Goal: Task Accomplishment & Management: Manage account settings

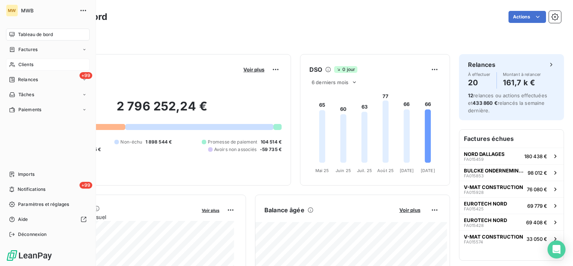
click at [25, 63] on span "Clients" at bounding box center [25, 64] width 15 height 7
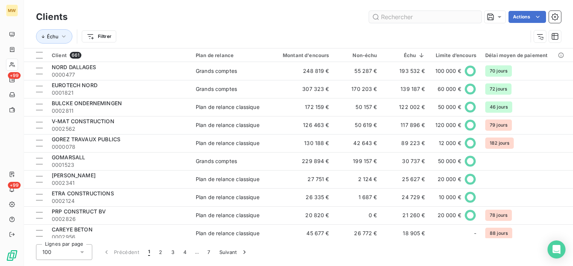
click at [415, 19] on input "text" at bounding box center [425, 17] width 113 height 12
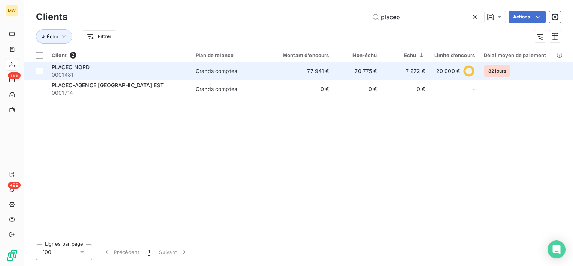
type input "placeo"
click at [171, 70] on div "PLACEO NORD" at bounding box center [119, 67] width 135 height 8
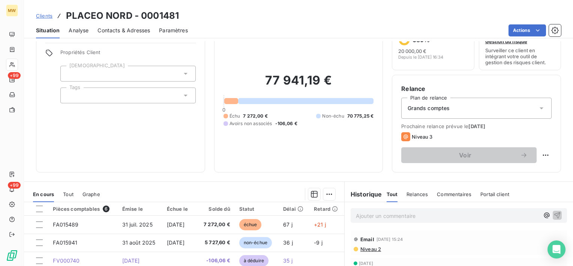
scroll to position [113, 0]
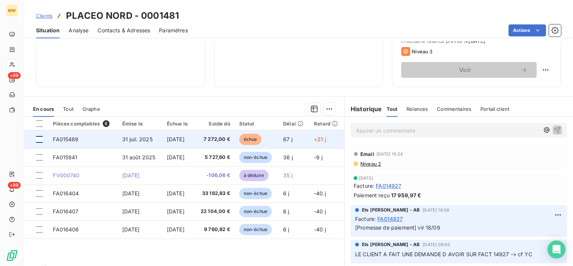
click at [41, 138] on div at bounding box center [39, 139] width 7 height 7
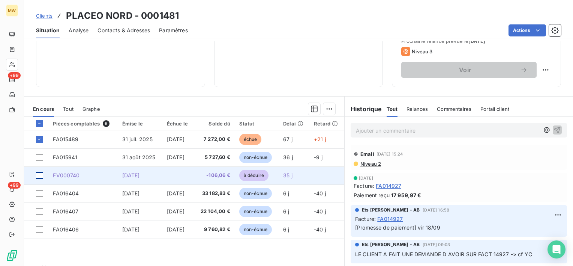
click at [38, 174] on div at bounding box center [39, 175] width 7 height 7
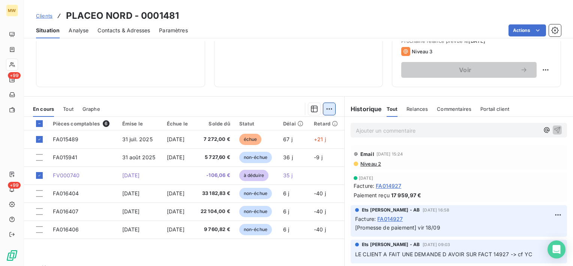
click at [327, 104] on html "MW +99 +99 Clients PLACEO NORD - 0001481 Situation Analyse Contacts & Adresses …" at bounding box center [286, 133] width 573 height 266
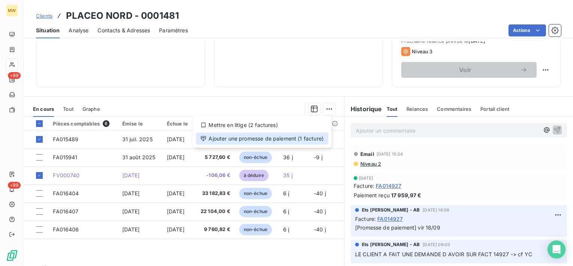
click at [294, 137] on div "Ajouter une promesse de paiement (1 facture)" at bounding box center [262, 138] width 132 height 12
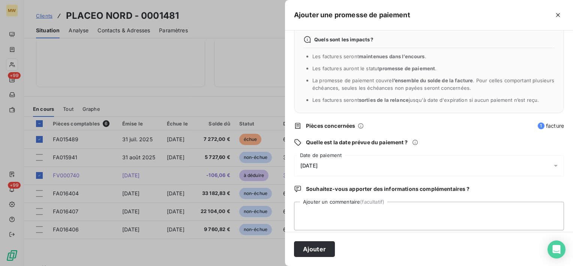
scroll to position [20, 0]
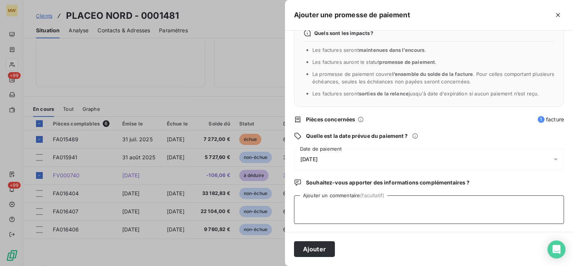
click at [337, 207] on textarea "Ajouter un commentaire (facultatif)" at bounding box center [429, 209] width 270 height 29
type textarea "vir 06/10"
click at [311, 155] on div "[DATE]" at bounding box center [429, 159] width 270 height 21
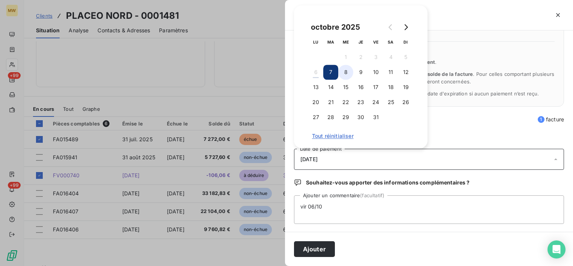
click at [341, 72] on button "8" at bounding box center [345, 72] width 15 height 15
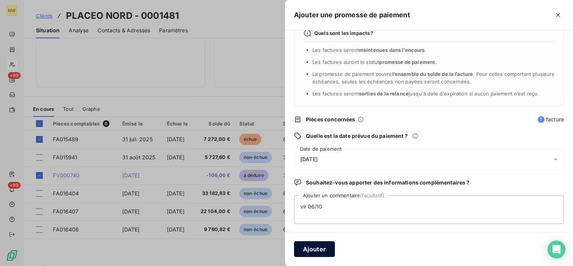
click at [329, 245] on button "Ajouter" at bounding box center [314, 249] width 41 height 16
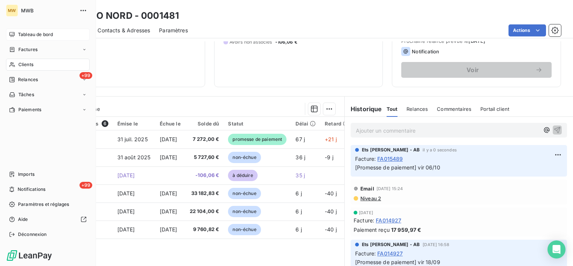
click at [27, 32] on span "Tableau de bord" at bounding box center [35, 34] width 35 height 7
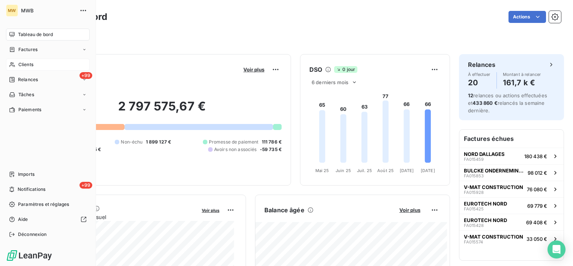
click at [14, 66] on icon at bounding box center [12, 65] width 6 height 6
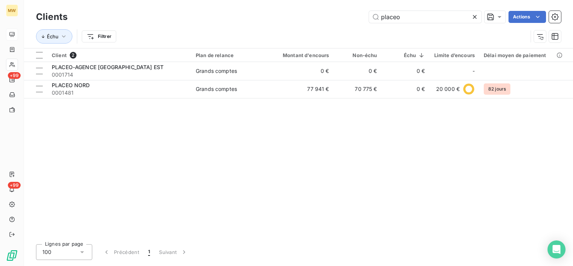
drag, startPoint x: 422, startPoint y: 19, endPoint x: 308, endPoint y: 9, distance: 113.7
click at [308, 9] on div "Clients placeo Actions Échu Filtrer" at bounding box center [298, 24] width 549 height 48
type input "D"
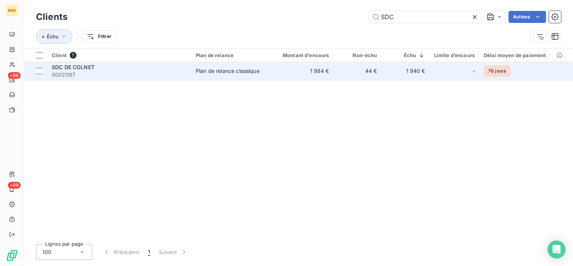
type input "SDC"
click at [115, 71] on span "0002097" at bounding box center [119, 75] width 135 height 8
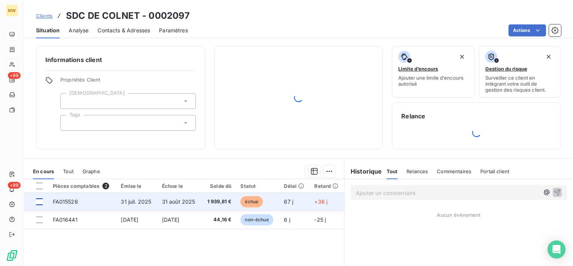
click at [42, 200] on div at bounding box center [39, 201] width 7 height 7
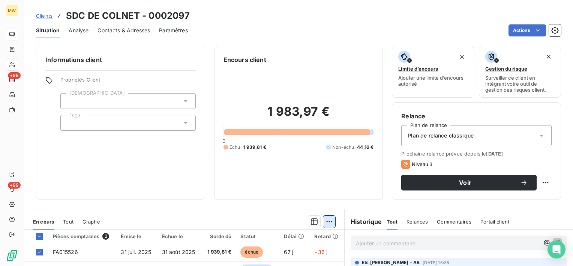
click at [324, 217] on html "MW +99 +99 Clients SDC DE COLNET - 0002097 Situation Analyse Contacts & Adresse…" at bounding box center [286, 133] width 573 height 266
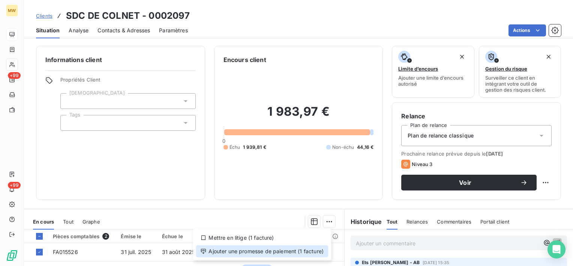
click at [310, 254] on div "Ajouter une promesse de paiement (1 facture)" at bounding box center [262, 251] width 132 height 12
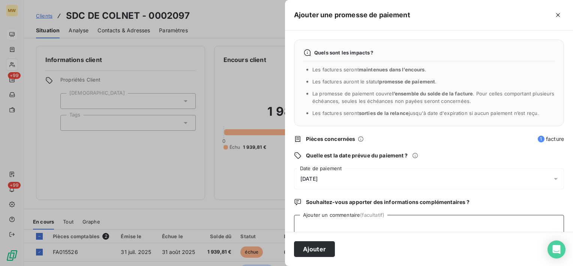
click at [326, 225] on textarea "Ajouter un commentaire (facultatif)" at bounding box center [429, 229] width 270 height 29
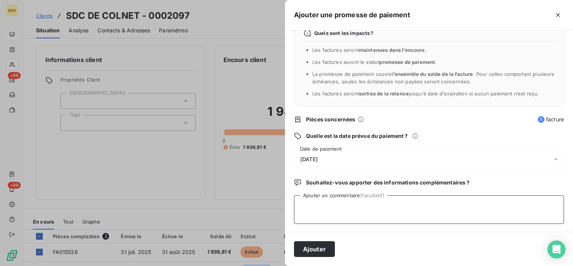
scroll to position [20, 0]
type textarea "CHQ RECU LE 06/10"
click at [341, 156] on div "[DATE]" at bounding box center [429, 159] width 270 height 21
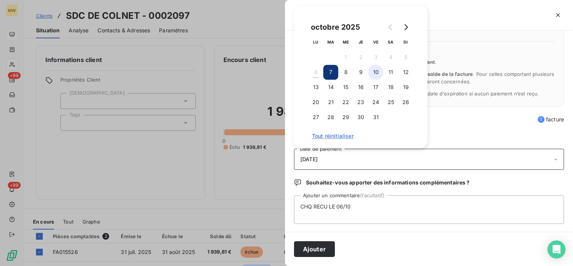
click at [373, 70] on button "10" at bounding box center [375, 72] width 15 height 15
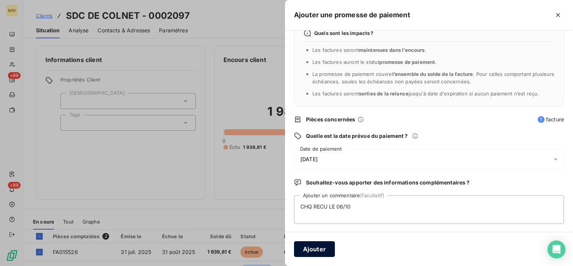
click at [321, 245] on button "Ajouter" at bounding box center [314, 249] width 41 height 16
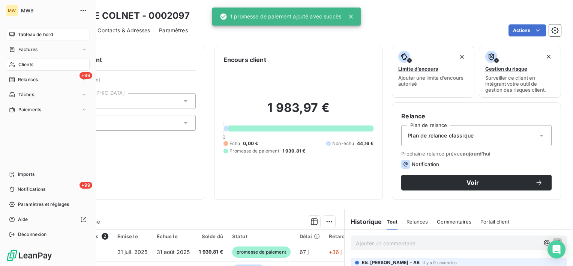
click at [20, 35] on span "Tableau de bord" at bounding box center [35, 34] width 35 height 7
